Goal: Find specific page/section: Find specific page/section

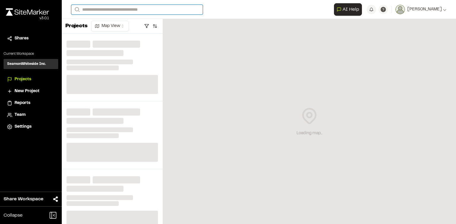
click at [172, 9] on input "Search" at bounding box center [136, 10] width 131 height 10
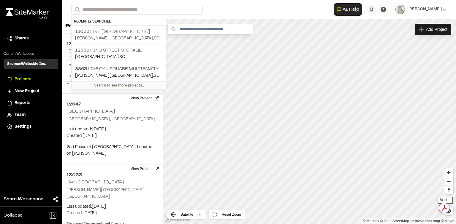
click at [131, 30] on p "[STREET_ADDRESS]" at bounding box center [118, 31] width 87 height 7
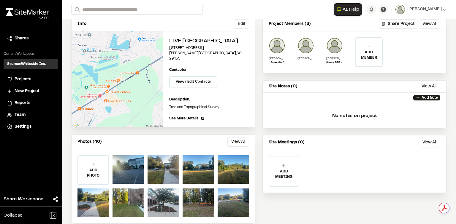
scroll to position [39, 0]
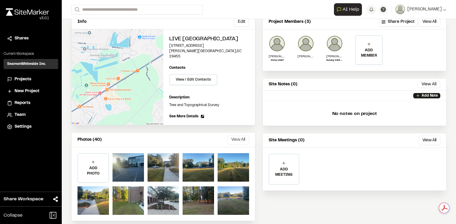
click at [232, 136] on button "View All" at bounding box center [238, 139] width 22 height 9
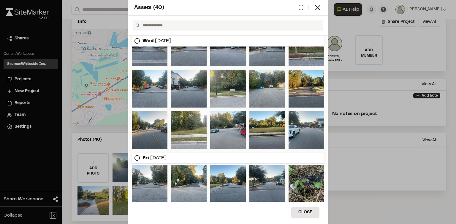
scroll to position [190, 0]
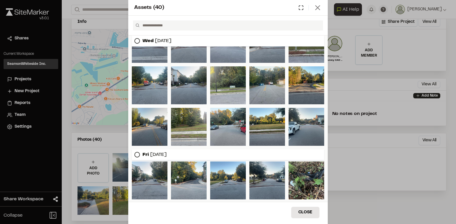
click at [316, 7] on icon at bounding box center [317, 8] width 8 height 8
